Goal: Transaction & Acquisition: Purchase product/service

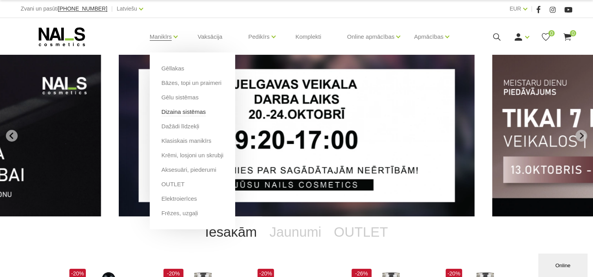
click at [177, 114] on link "Dizaina sistēmas" at bounding box center [183, 112] width 44 height 9
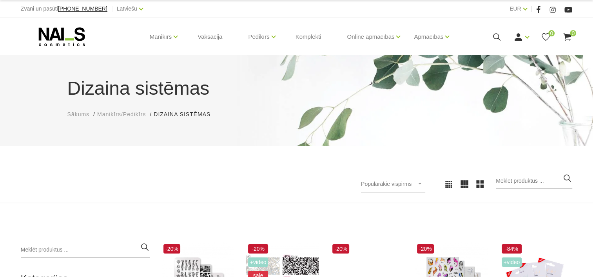
click at [497, 35] on icon at bounding box center [497, 37] width 10 height 10
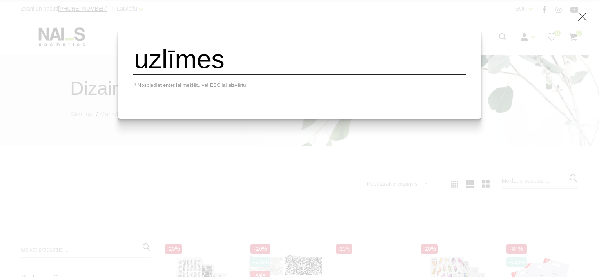
type input "uzlīmes"
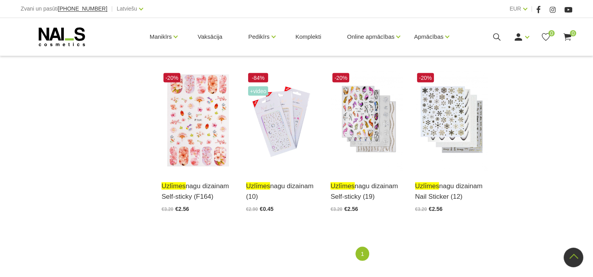
scroll to position [1607, 0]
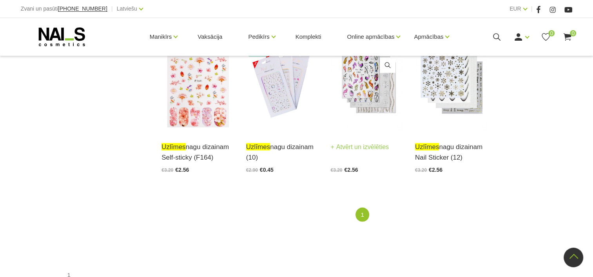
click at [382, 142] on link "Atvērt un izvēlēties" at bounding box center [359, 147] width 58 height 11
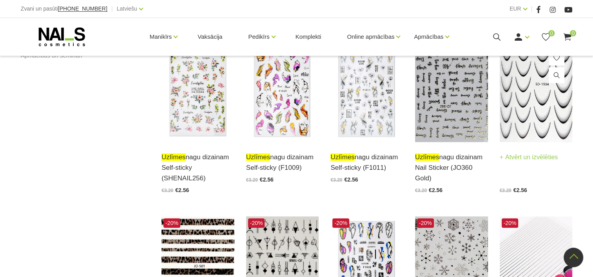
scroll to position [431, 0]
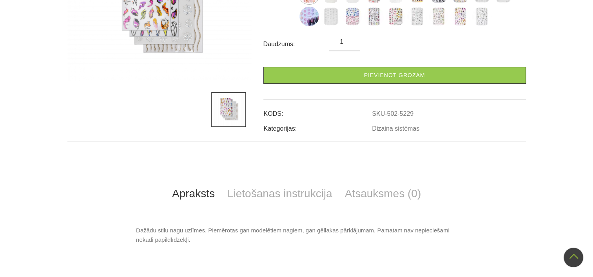
scroll to position [39, 0]
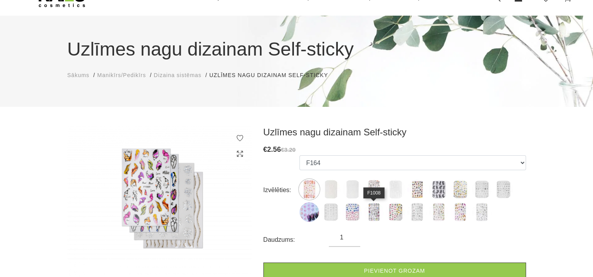
click at [375, 209] on img at bounding box center [374, 213] width 20 height 20
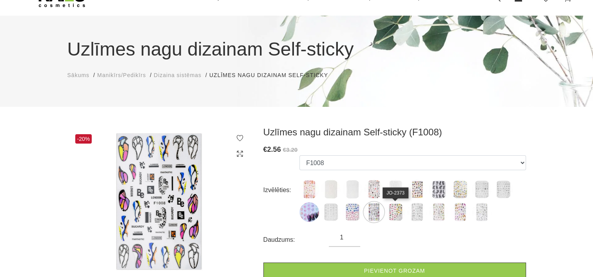
click at [389, 211] on img at bounding box center [396, 213] width 20 height 20
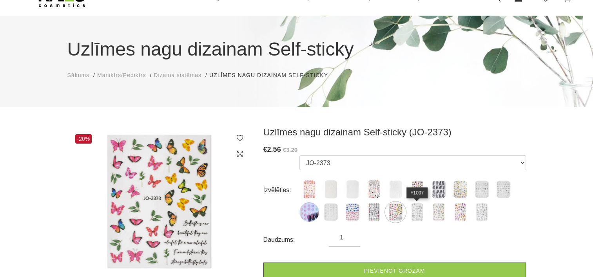
click at [415, 211] on img at bounding box center [417, 213] width 20 height 20
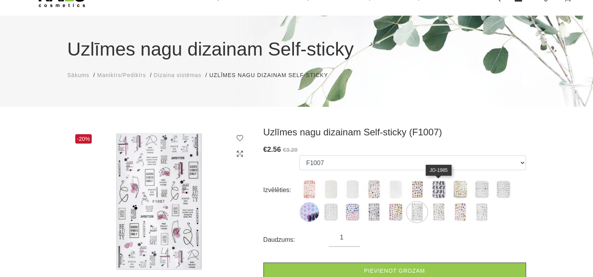
click at [442, 187] on img at bounding box center [439, 190] width 20 height 20
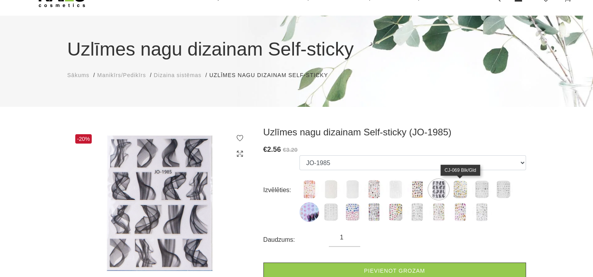
click at [461, 187] on img at bounding box center [460, 190] width 20 height 20
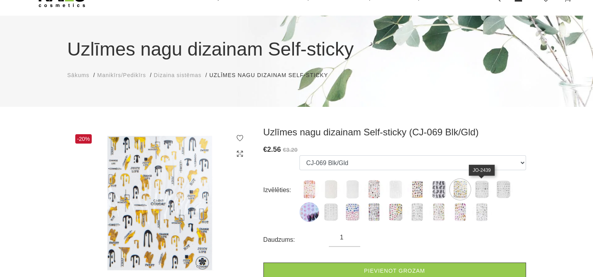
click at [490, 188] on img at bounding box center [482, 190] width 20 height 20
select select "6049"
